Goal: Find specific page/section: Find specific page/section

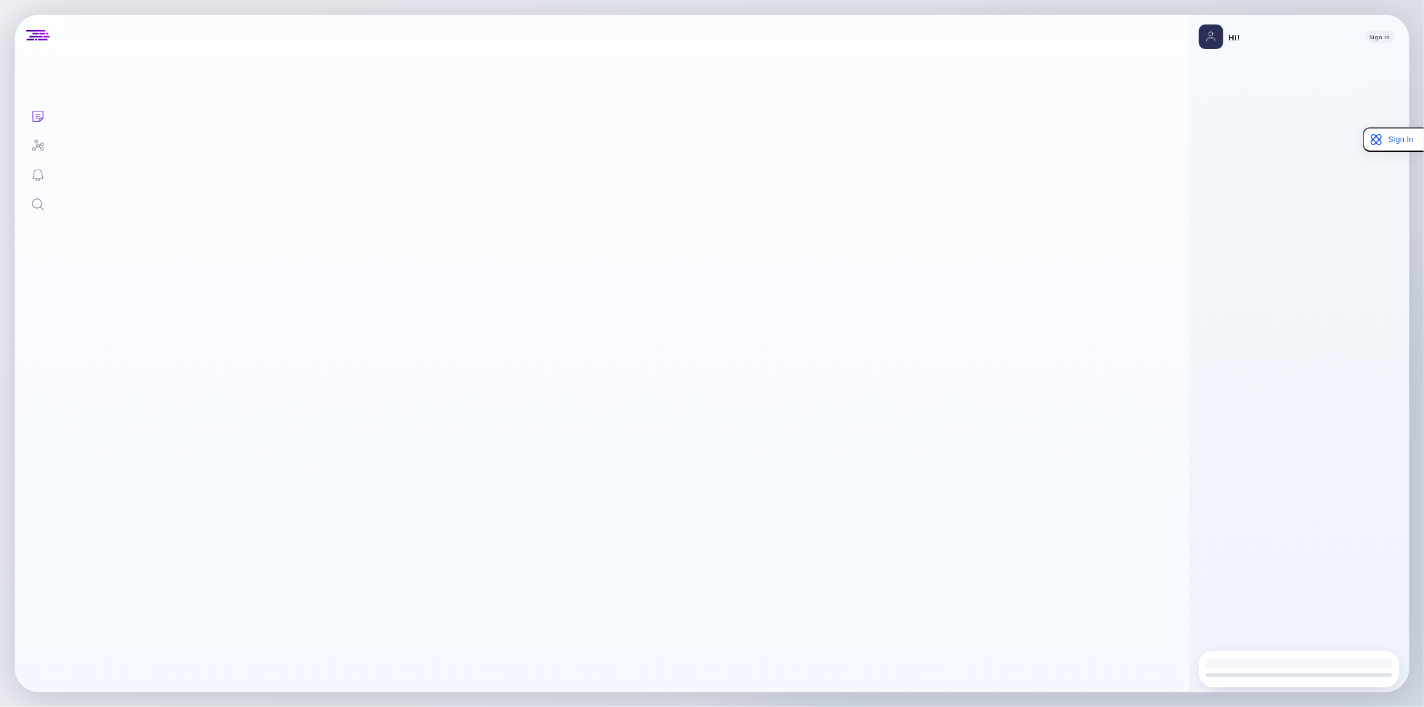
click at [38, 202] on icon "Search" at bounding box center [38, 204] width 15 height 15
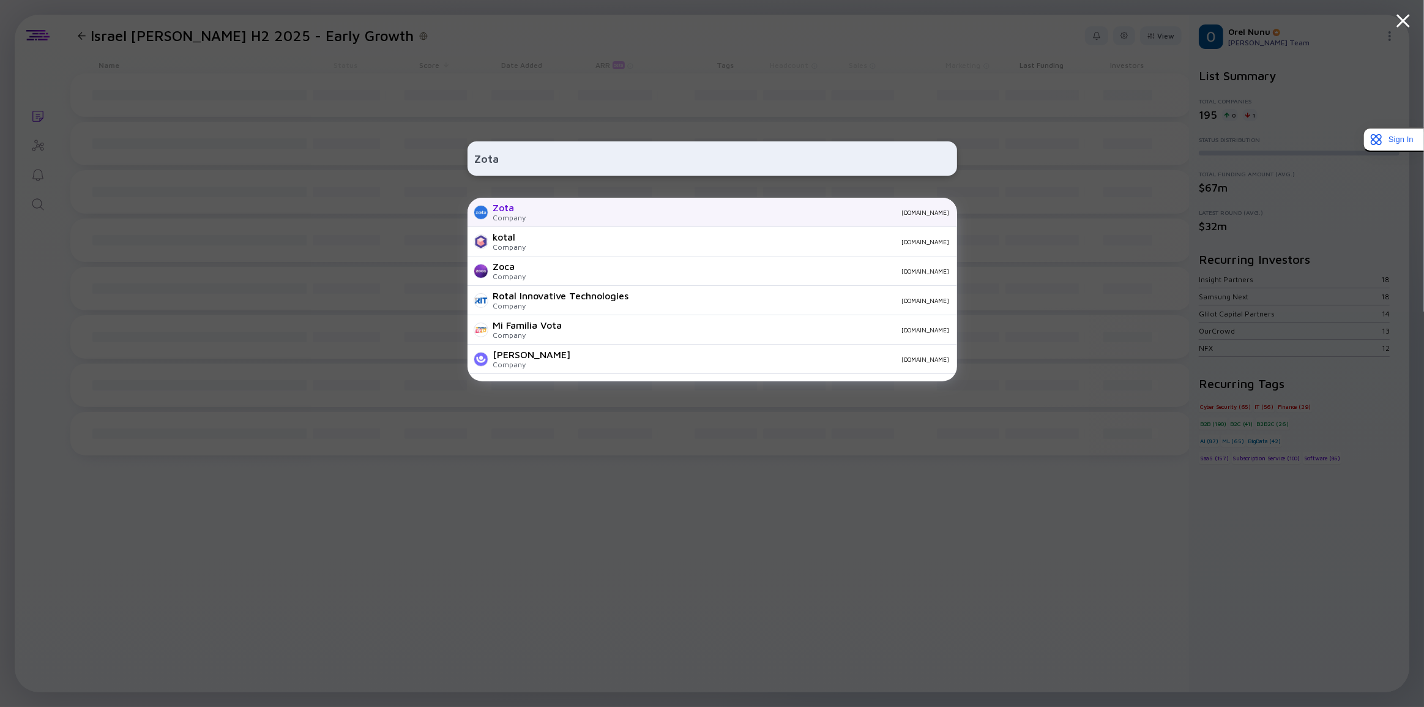
type input "Zota"
click at [550, 211] on div "zota.com" at bounding box center [743, 212] width 414 height 7
